Goal: Communication & Community: Participate in discussion

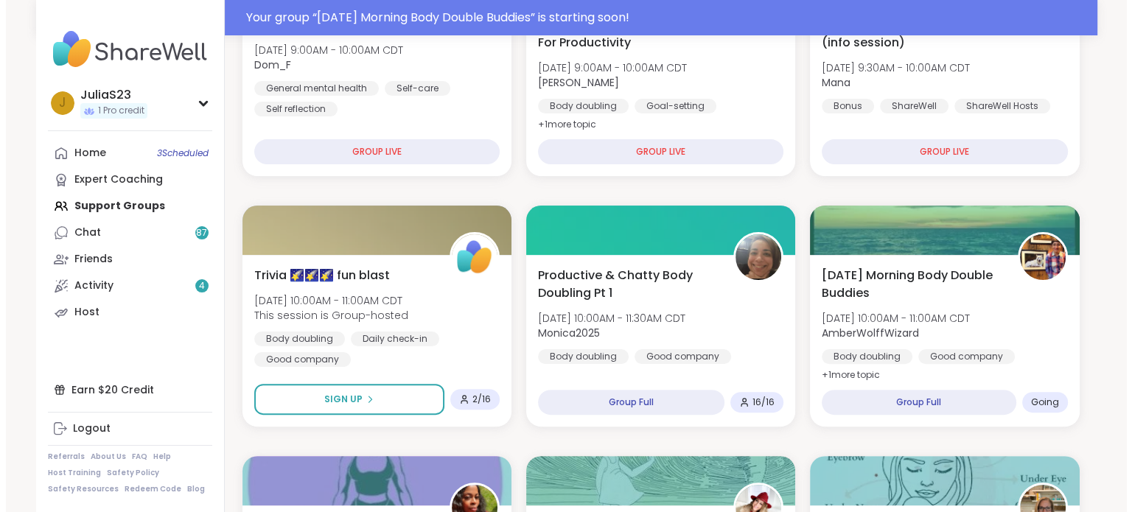
scroll to position [381, 0]
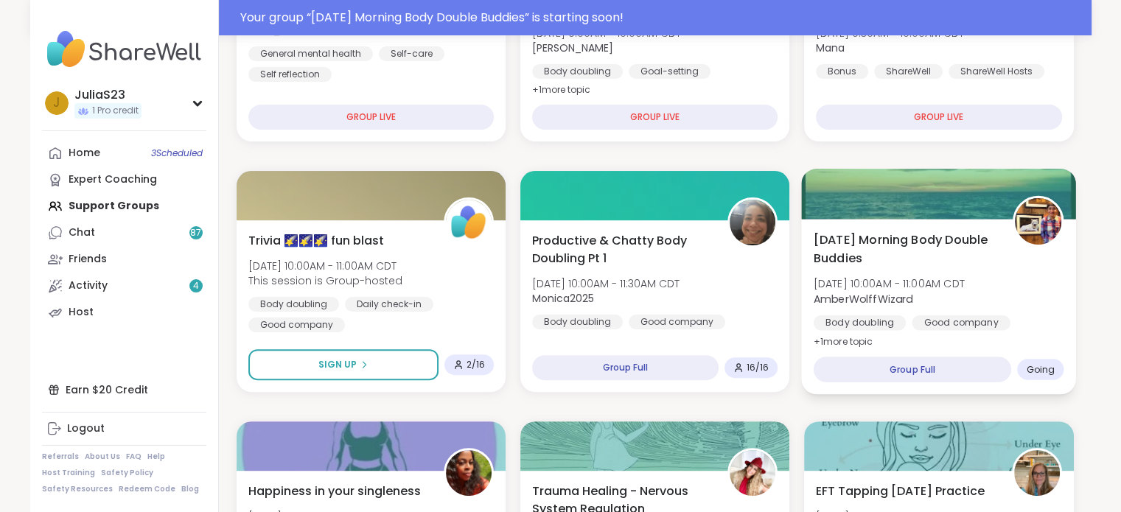
click at [992, 301] on div "[DATE] Morning Body Double Buddies [DATE] 10:00AM - 11:00AM CDT AmberWolffWizar…" at bounding box center [938, 291] width 251 height 120
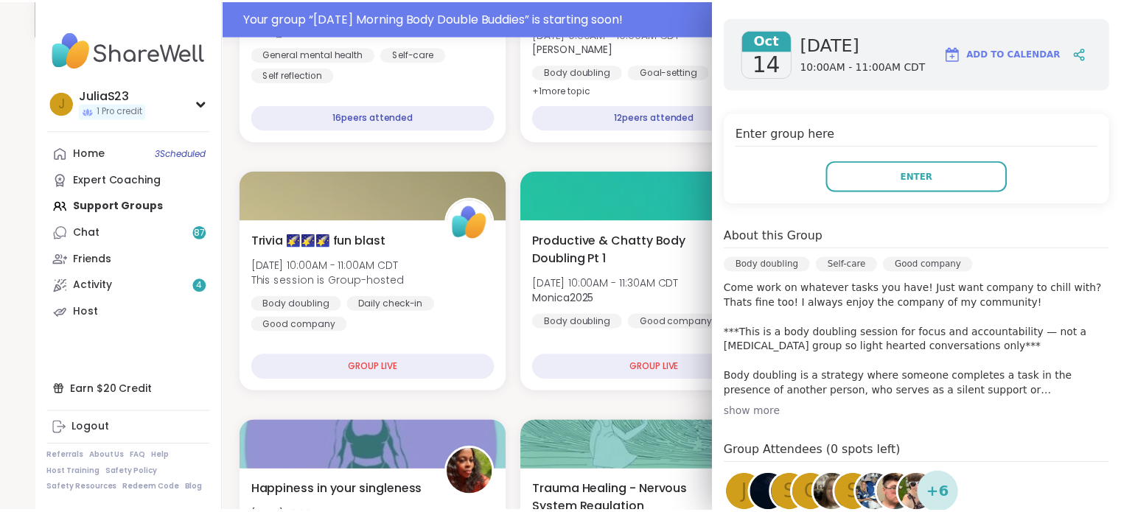
scroll to position [200, 0]
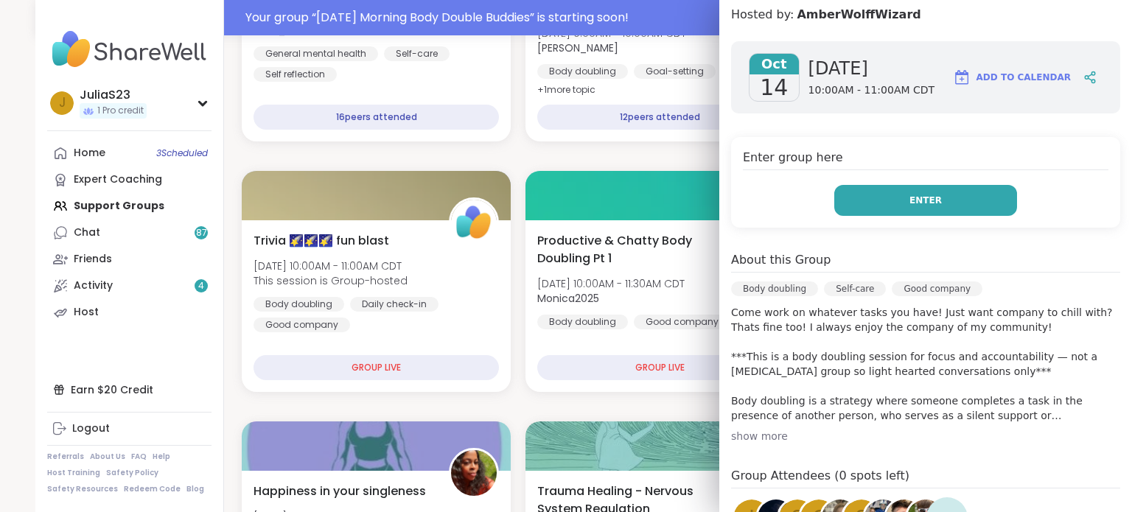
click at [909, 202] on span "Enter" at bounding box center [925, 200] width 32 height 13
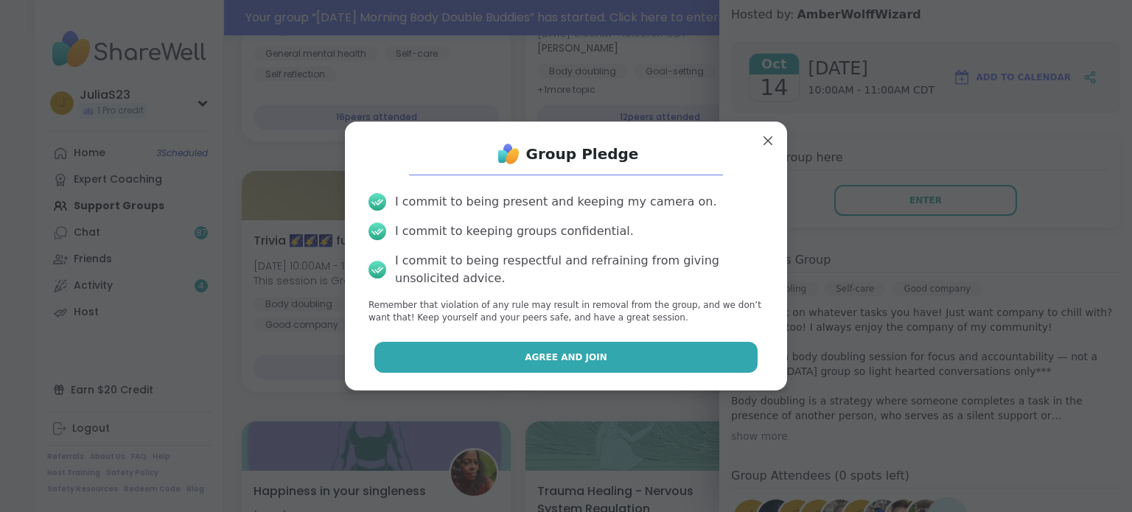
click at [640, 359] on button "Agree and Join" at bounding box center [566, 357] width 384 height 31
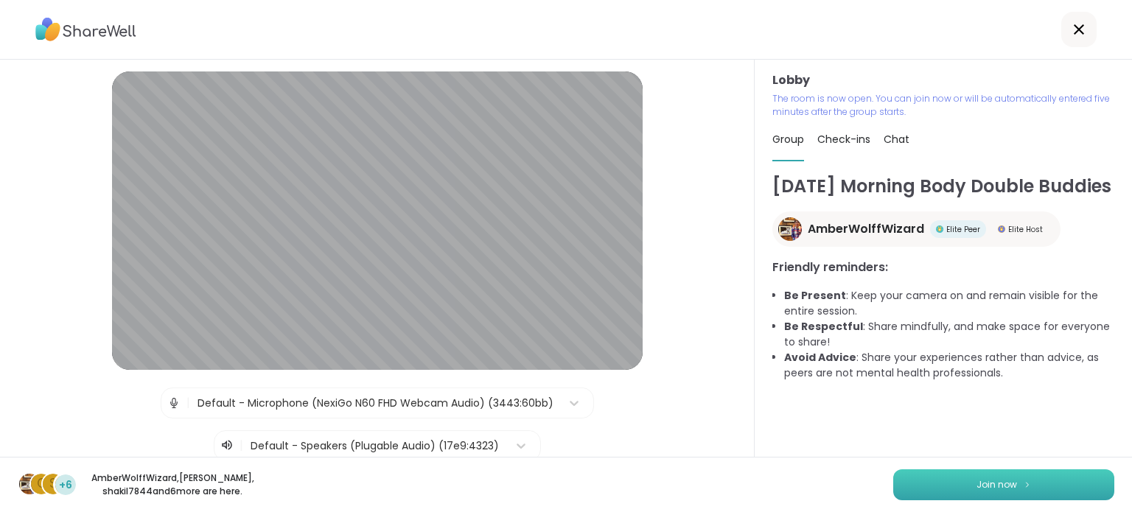
click at [952, 488] on button "Join now" at bounding box center [1003, 484] width 221 height 31
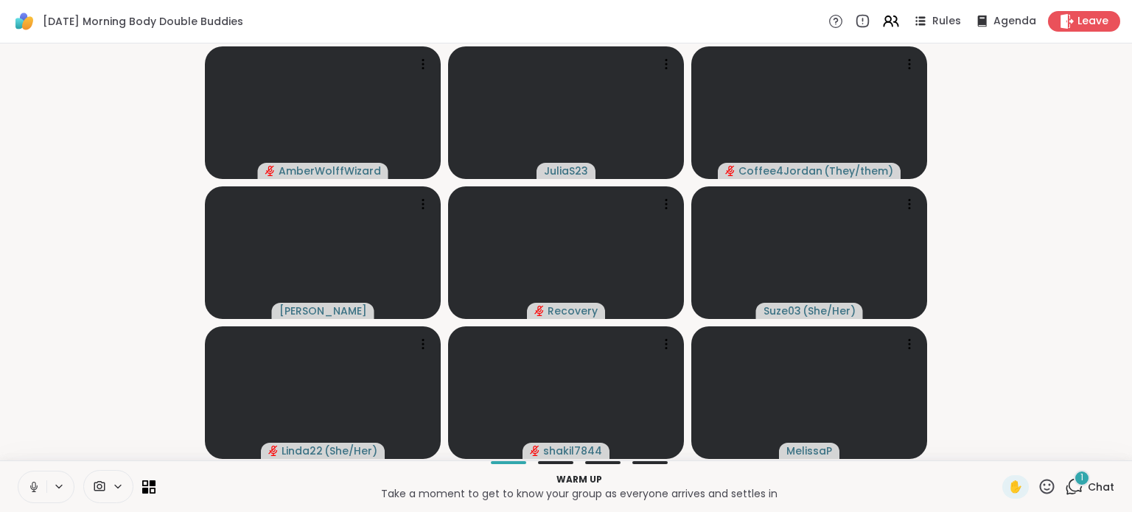
click at [35, 479] on button at bounding box center [32, 487] width 28 height 31
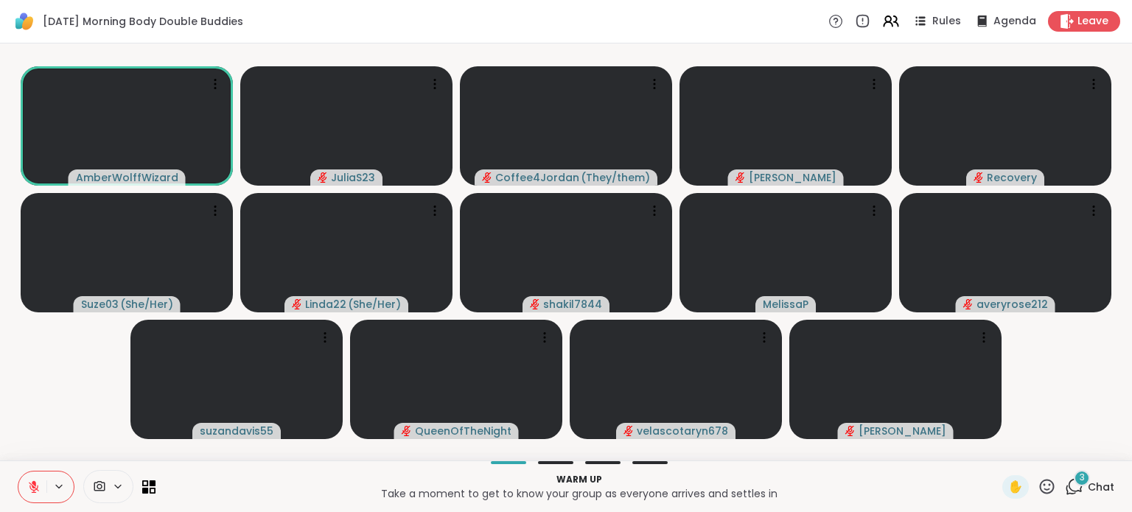
click at [1079, 494] on div "3 Chat" at bounding box center [1089, 487] width 49 height 24
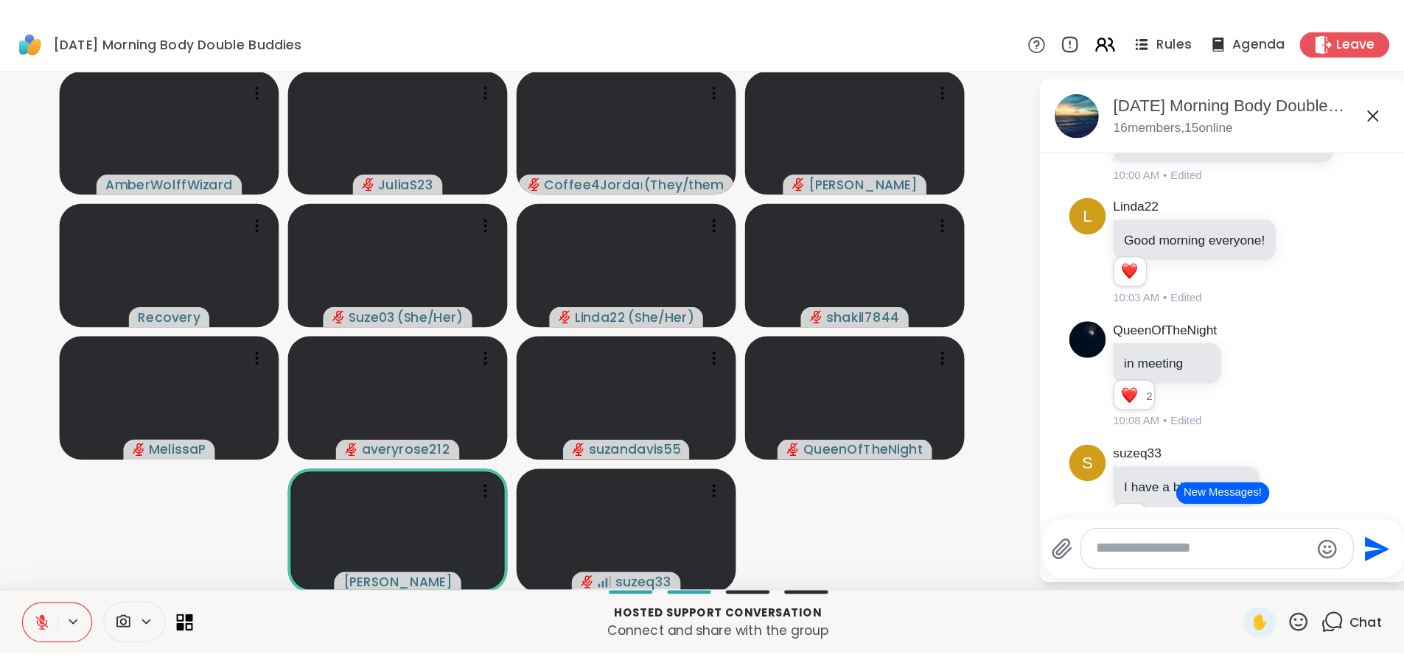
scroll to position [511, 0]
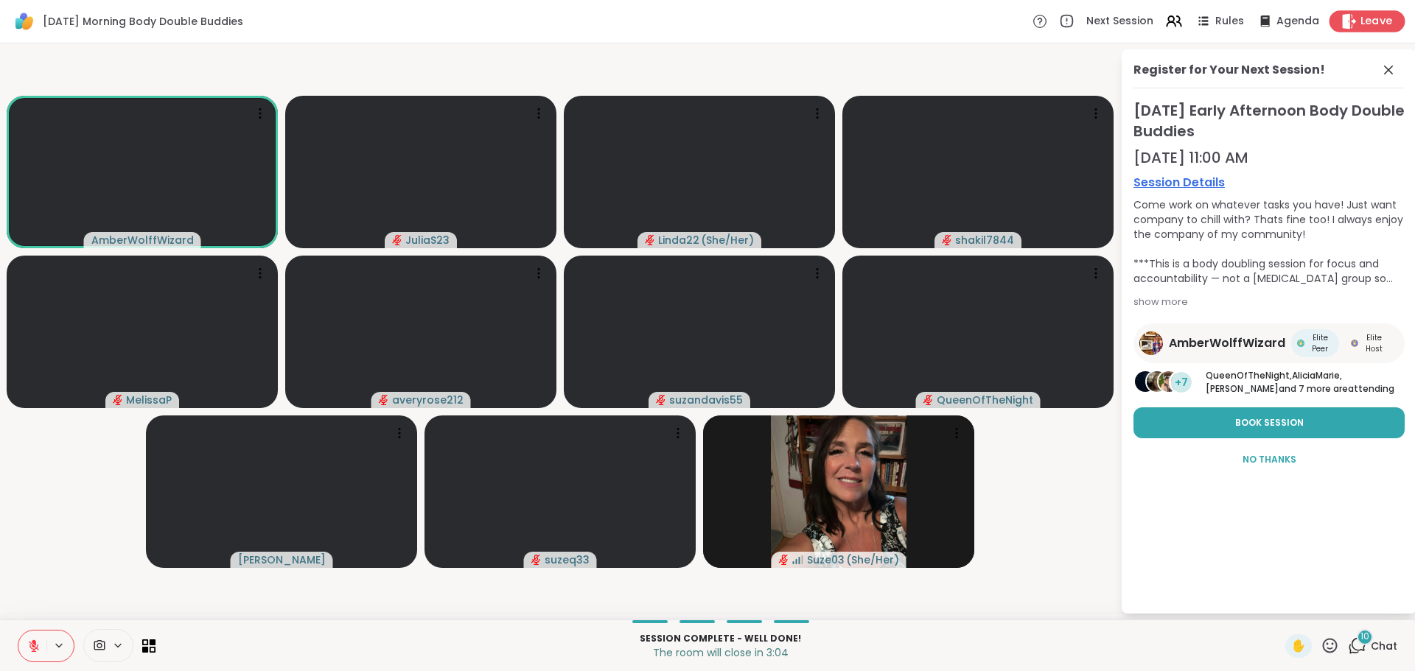
click at [1120, 21] on span "Leave" at bounding box center [1376, 21] width 32 height 15
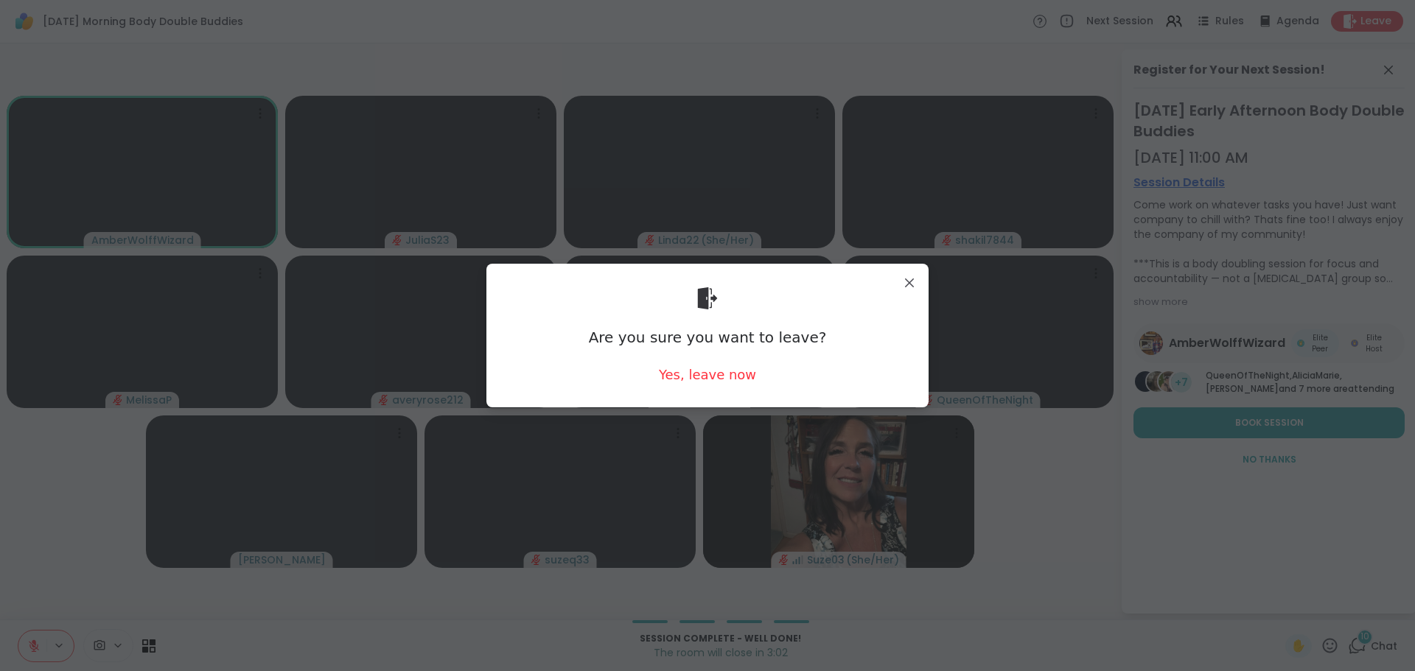
click at [751, 371] on div "Are you sure you want to leave? Yes, leave now" at bounding box center [707, 336] width 418 height 120
click at [693, 379] on div "Yes, leave now" at bounding box center [707, 374] width 97 height 18
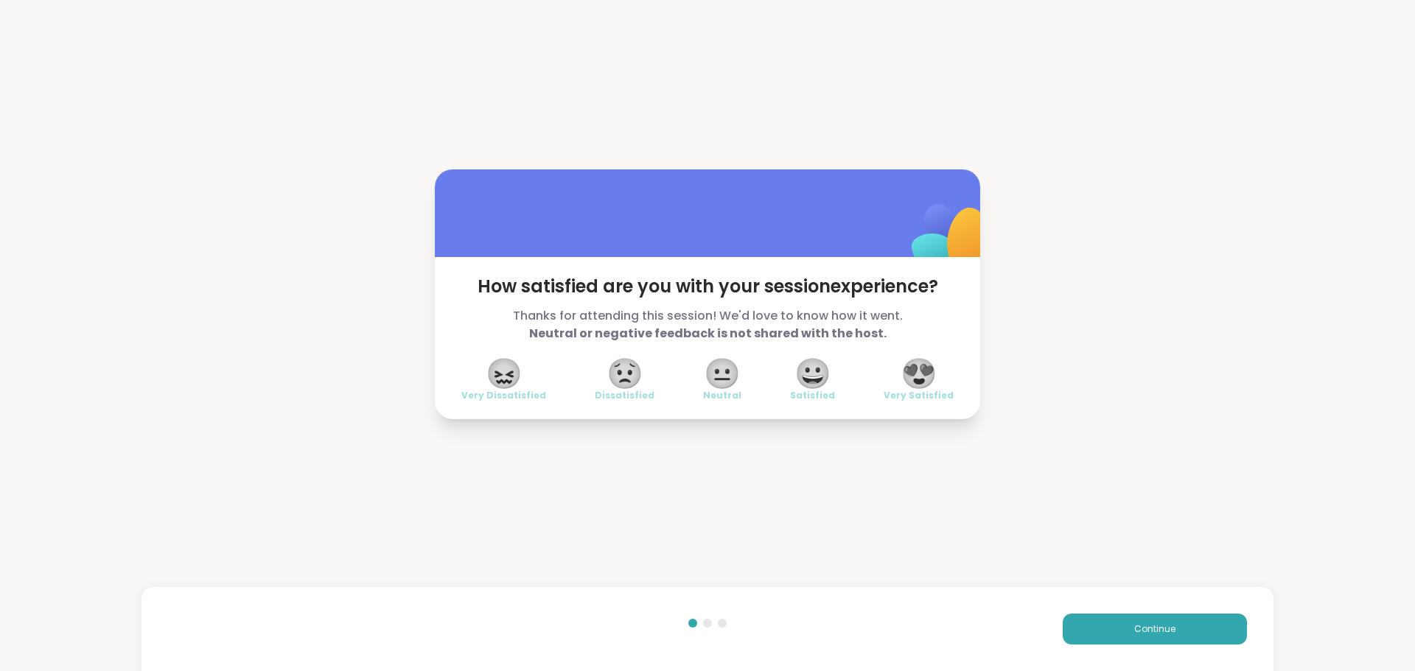
click at [1120, 511] on div "Continue" at bounding box center [707, 629] width 1132 height 84
click at [1120, 511] on span "Continue" at bounding box center [1154, 629] width 41 height 13
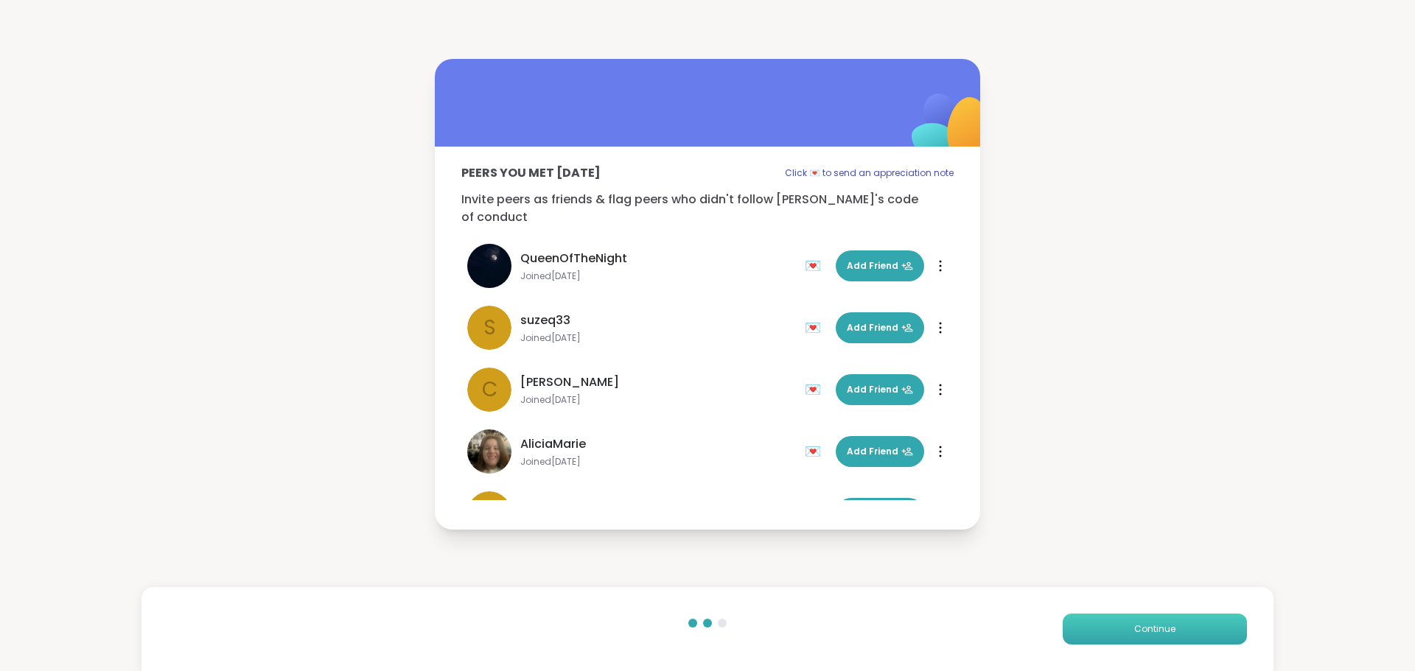
click at [1120, 511] on span "Continue" at bounding box center [1154, 629] width 41 height 13
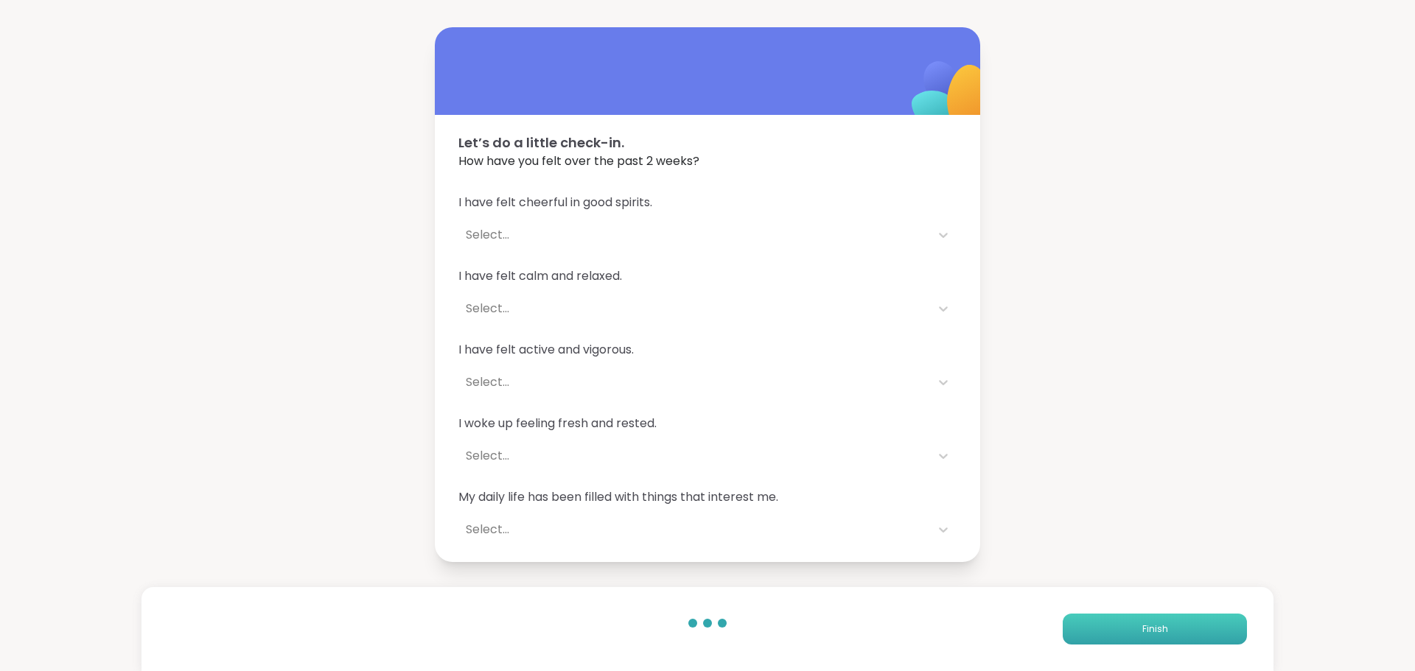
click at [1120, 511] on span "Finish" at bounding box center [1155, 629] width 26 height 13
